Goal: Task Accomplishment & Management: Use online tool/utility

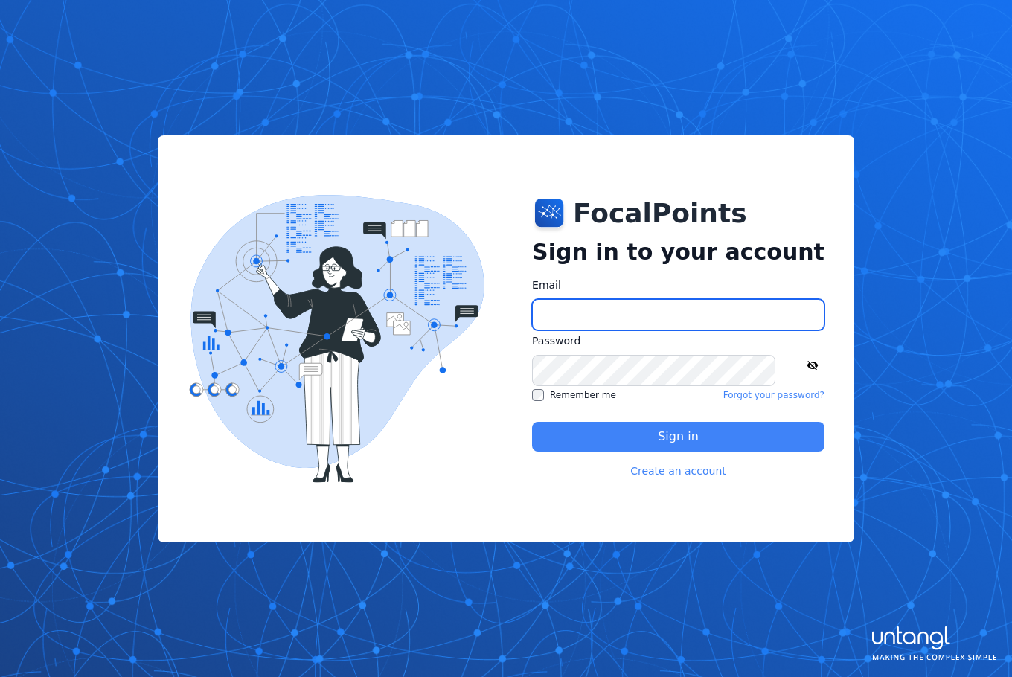
type input "**********"
click at [604, 427] on button "Sign in" at bounding box center [678, 437] width 293 height 30
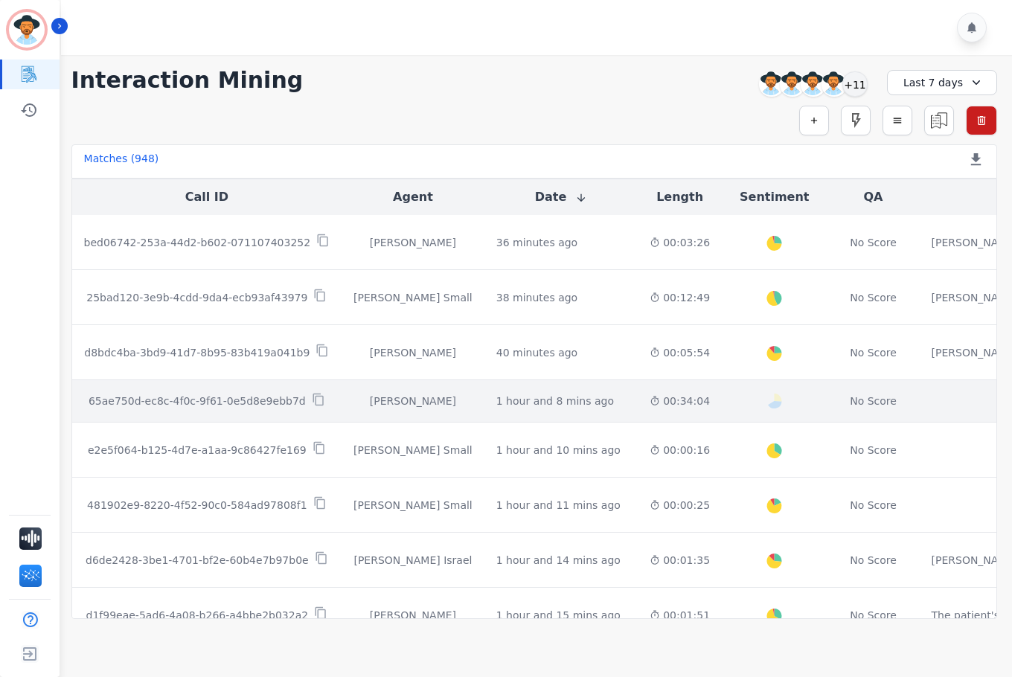
click at [581, 395] on td "1 hour and 8 mins ago Start at: [DATE] 2:44pm" at bounding box center [561, 401] width 153 height 42
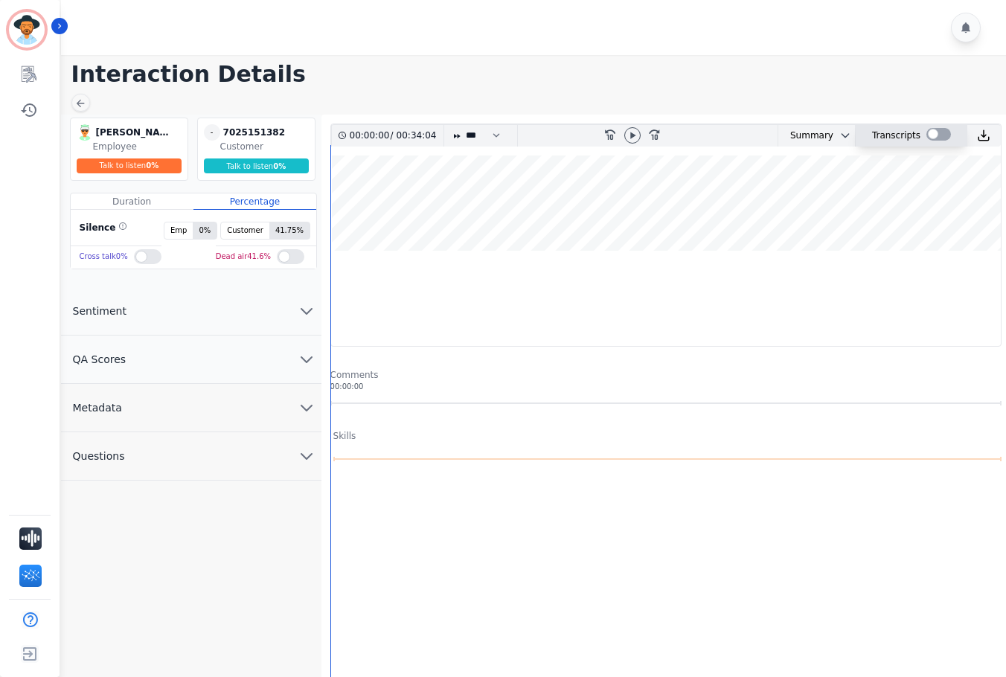
click at [933, 134] on div at bounding box center [939, 134] width 25 height 13
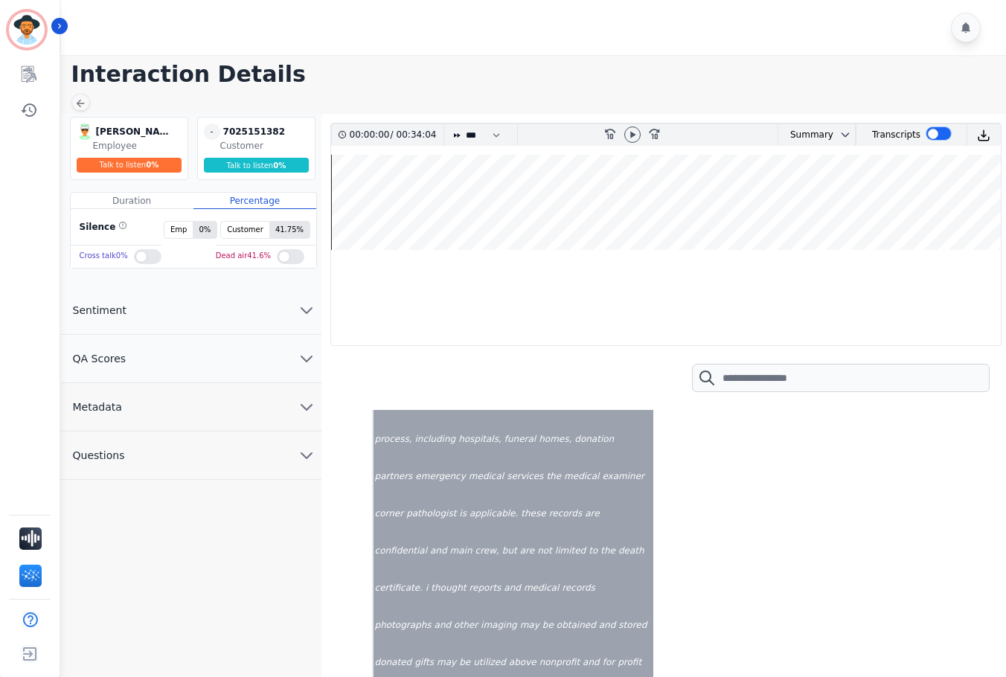
scroll to position [10941, 0]
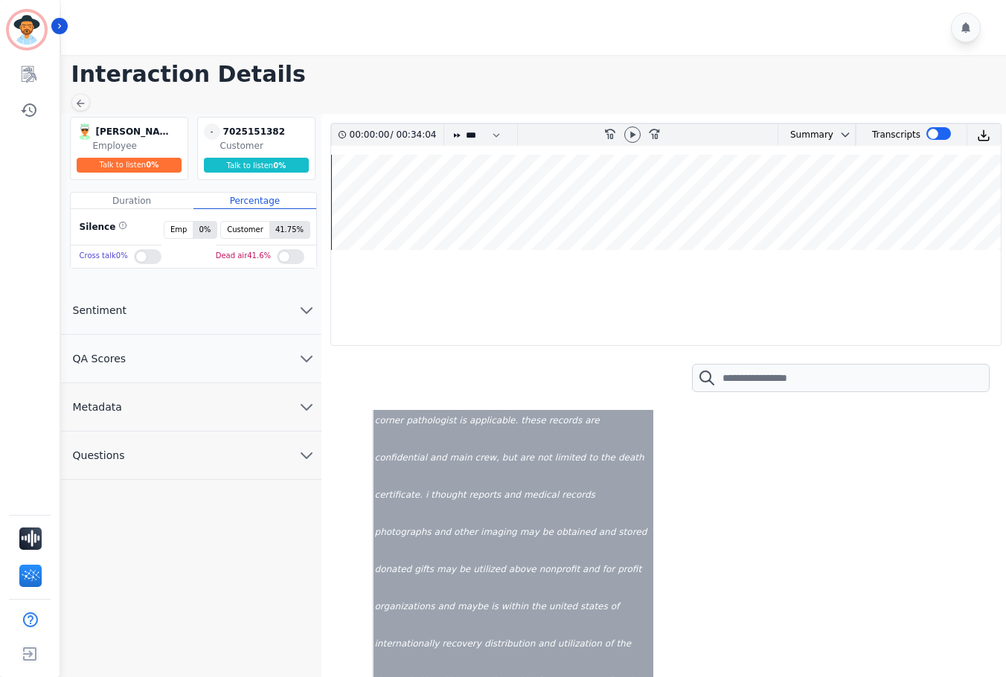
drag, startPoint x: 258, startPoint y: 380, endPoint x: 284, endPoint y: 246, distance: 136.5
